Goal: Task Accomplishment & Management: Use online tool/utility

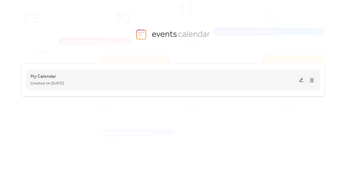
click at [313, 80] on button at bounding box center [312, 79] width 8 height 9
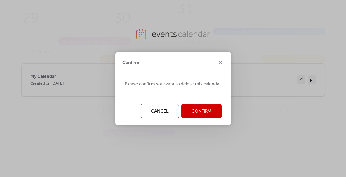
click at [207, 109] on span "Confirm" at bounding box center [202, 111] width 20 height 7
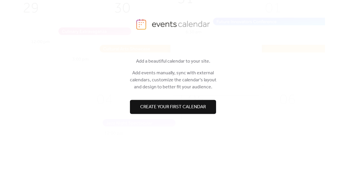
scroll to position [8, 0]
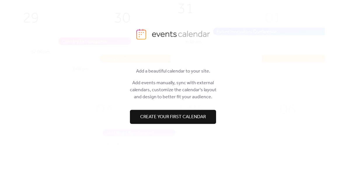
click at [176, 120] on span "Create your first calendar" at bounding box center [173, 116] width 66 height 7
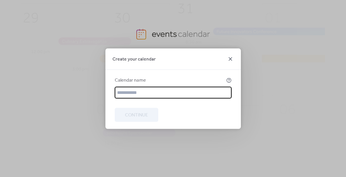
click at [230, 60] on icon at bounding box center [230, 58] width 7 height 7
